Goal: Navigation & Orientation: Find specific page/section

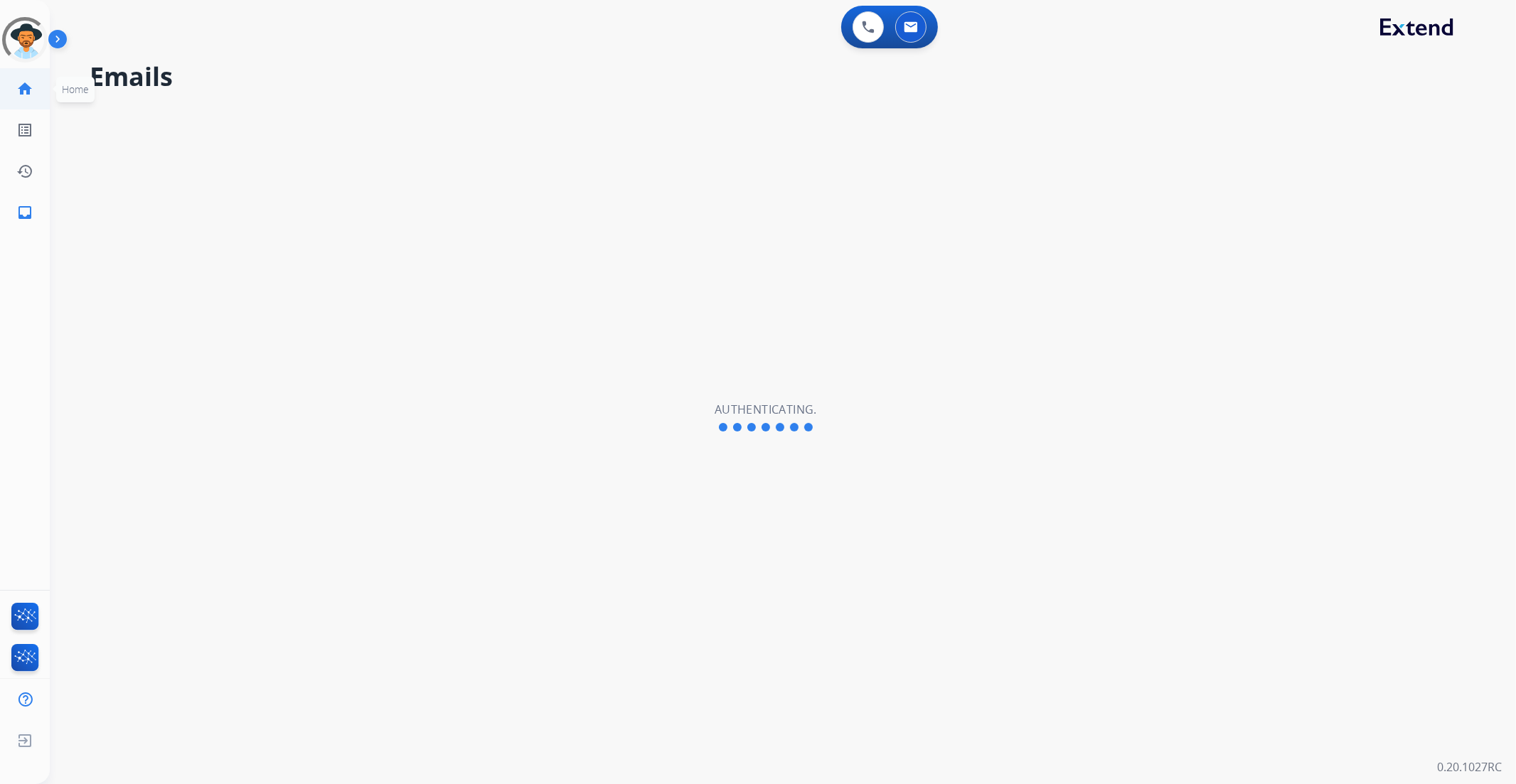
click at [24, 91] on mat-icon "home" at bounding box center [24, 89] width 17 height 17
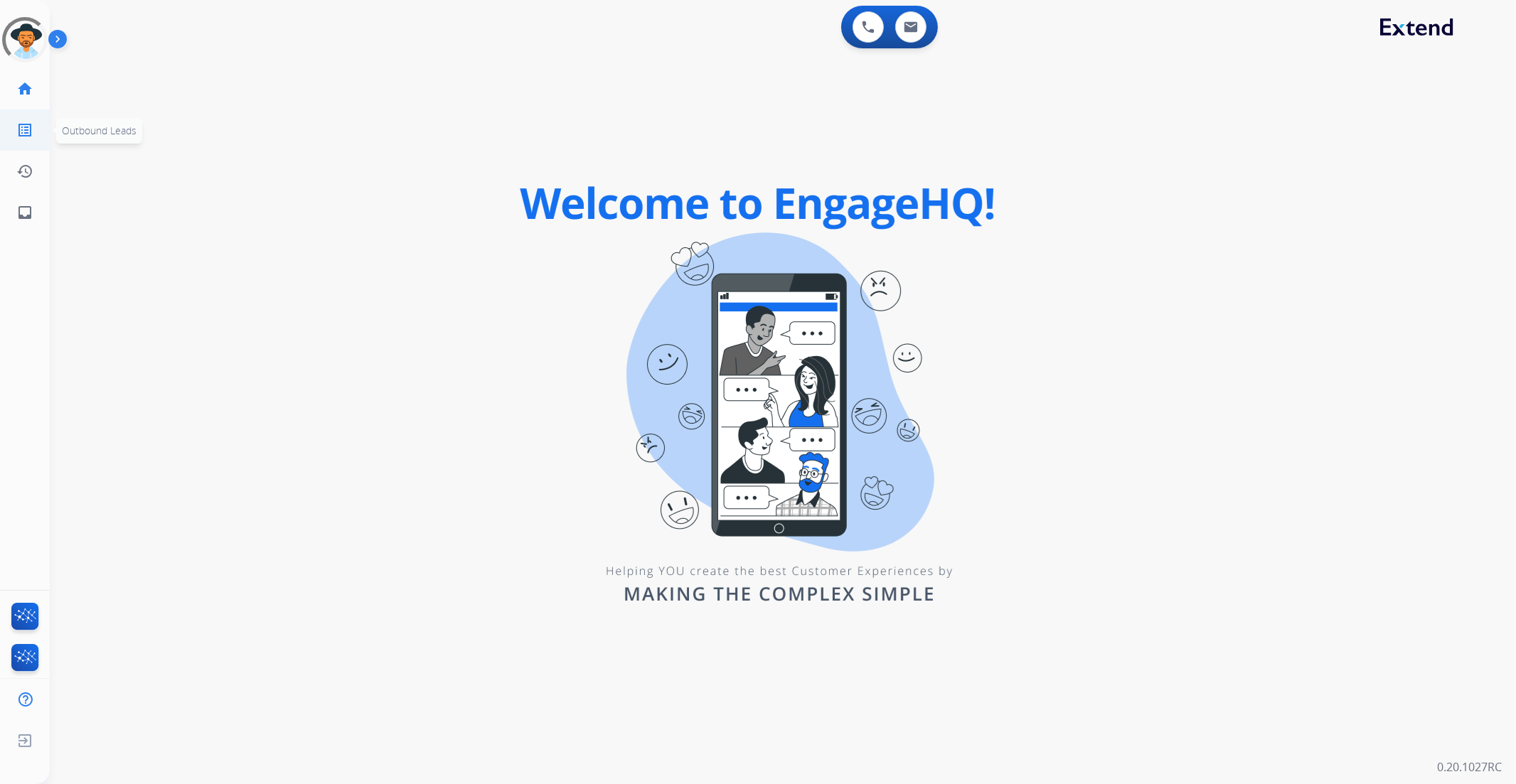
click at [38, 119] on link "list_alt Outbound Leads" at bounding box center [24, 130] width 40 height 40
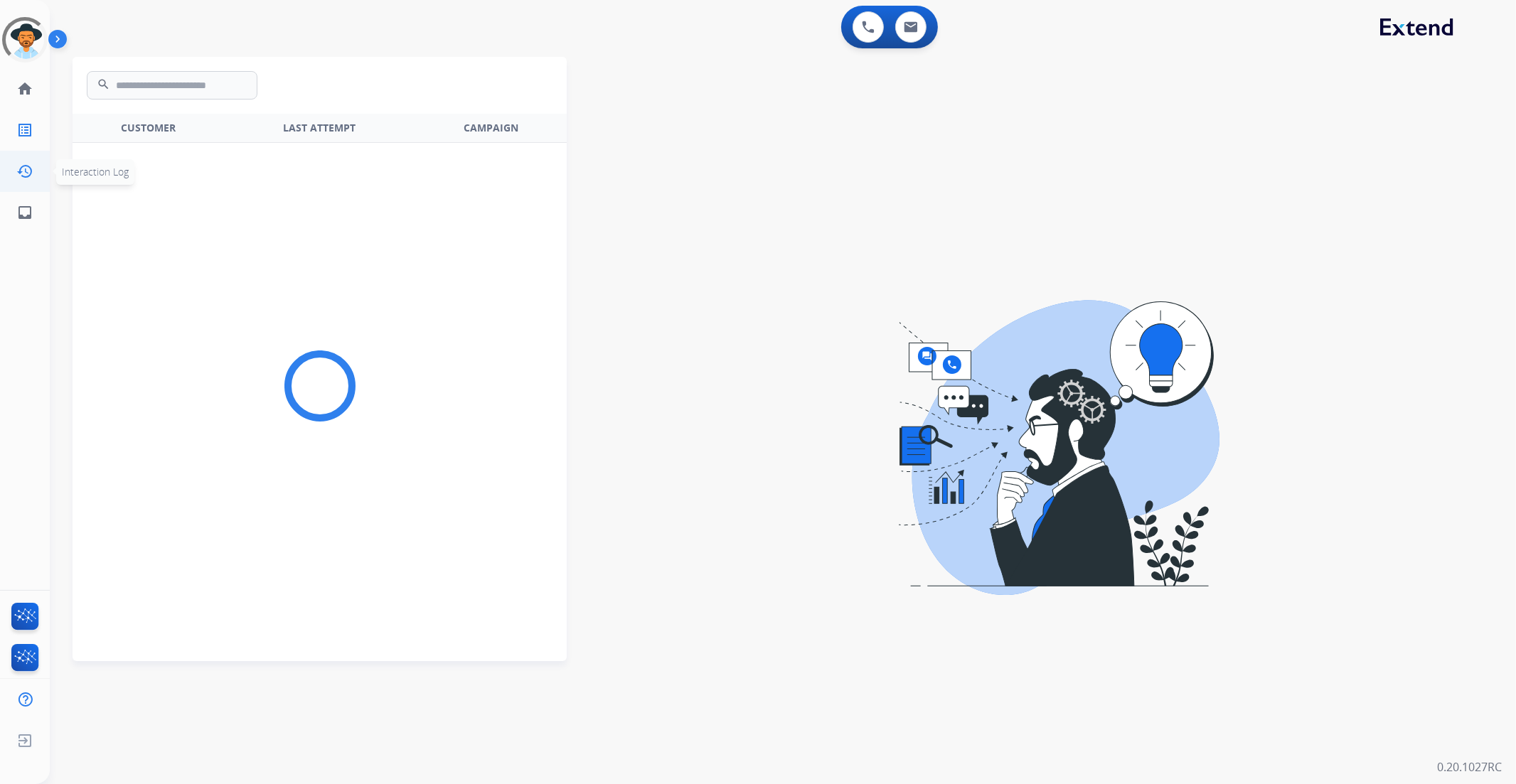
click at [33, 182] on link "history Interaction Log" at bounding box center [24, 171] width 40 height 40
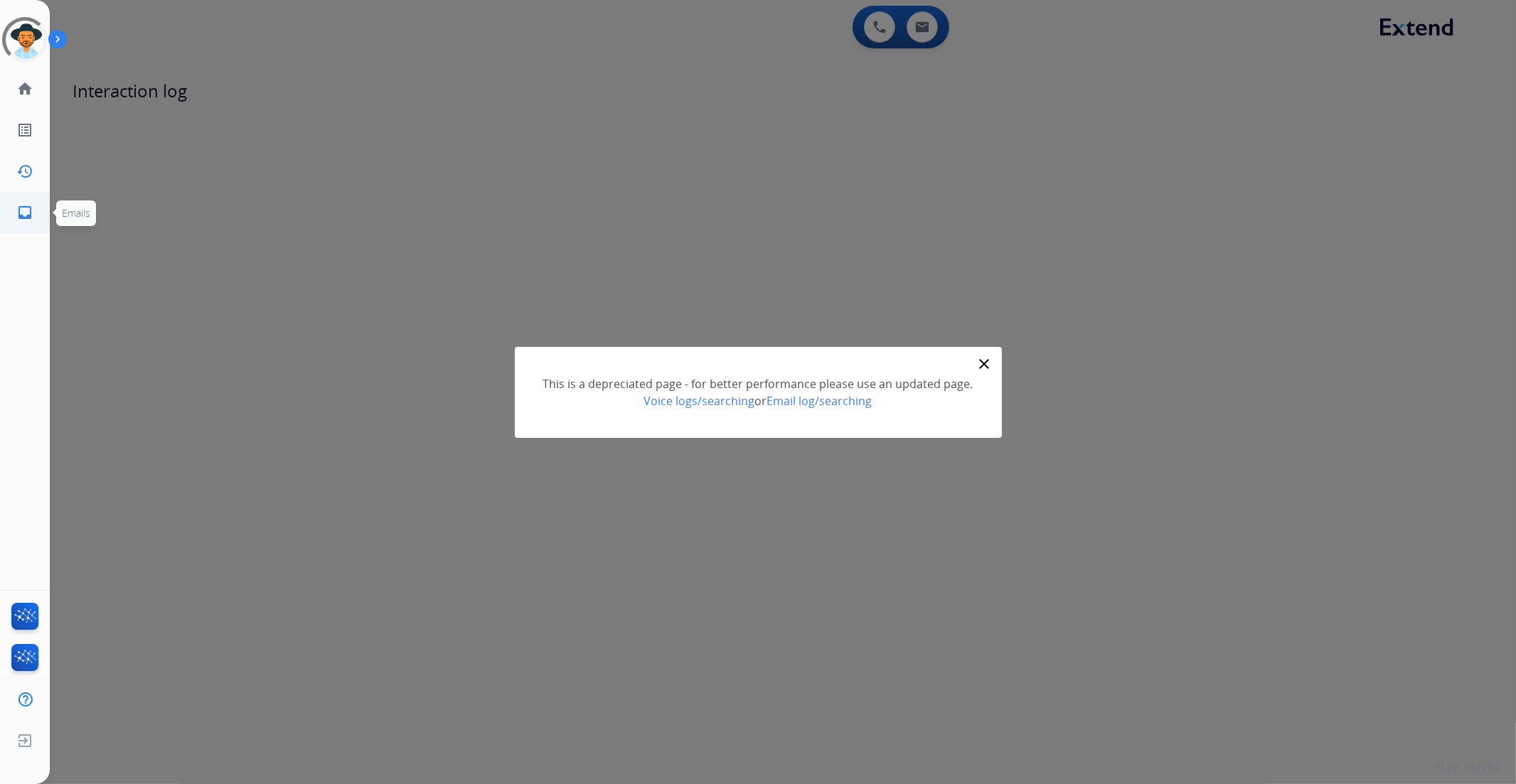
click at [32, 204] on mat-icon "inbox" at bounding box center [24, 212] width 17 height 17
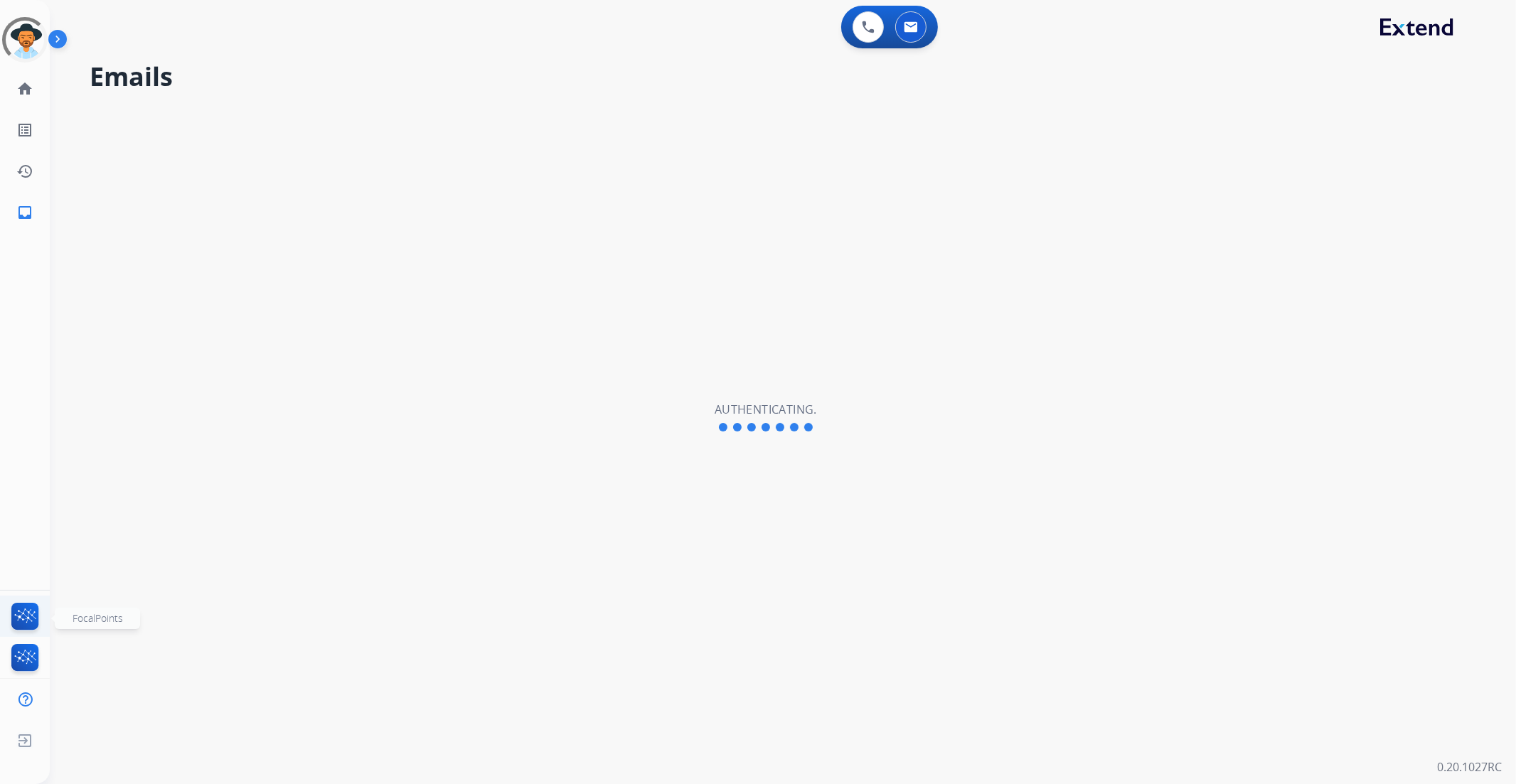
click at [19, 622] on img at bounding box center [24, 619] width 34 height 33
